Goal: Go to known website: Access a specific website the user already knows

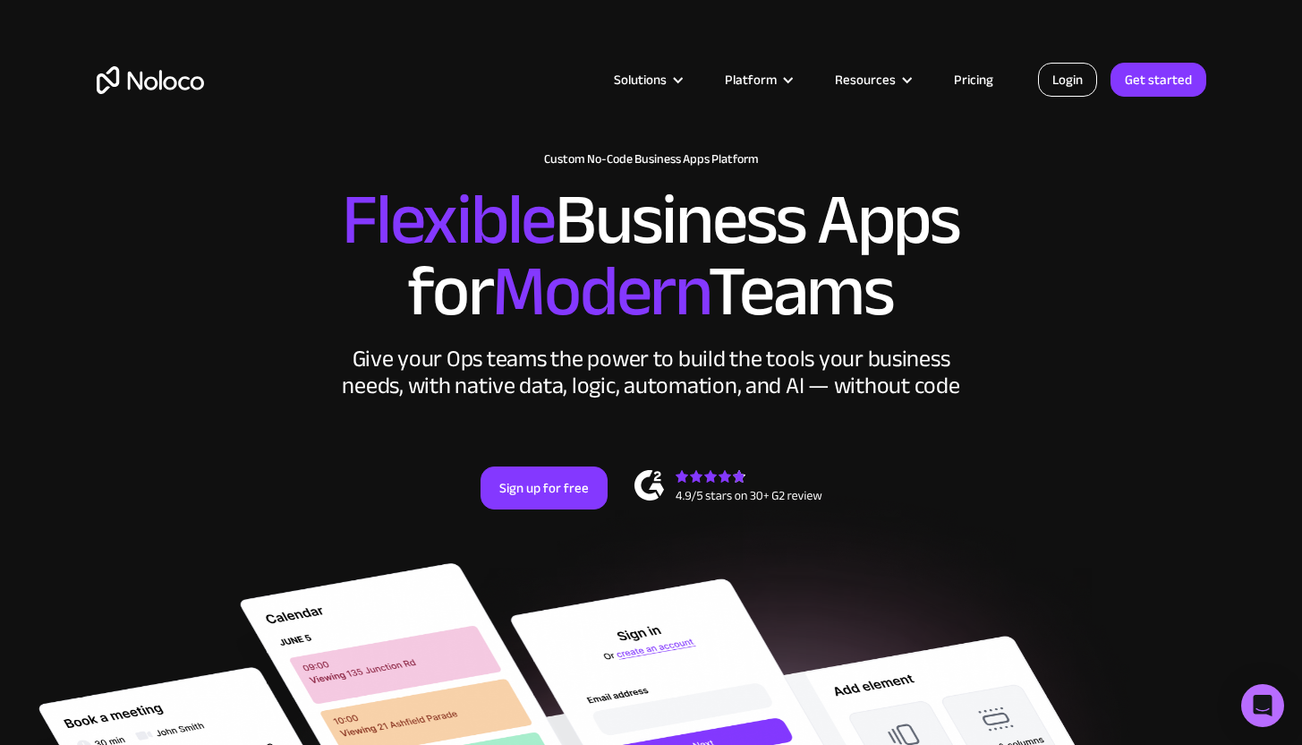
click at [1072, 87] on link "Login" at bounding box center [1067, 80] width 59 height 34
